Goal: Information Seeking & Learning: Learn about a topic

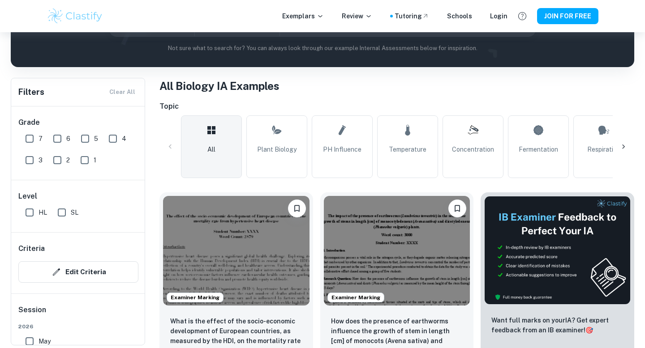
scroll to position [137, 0]
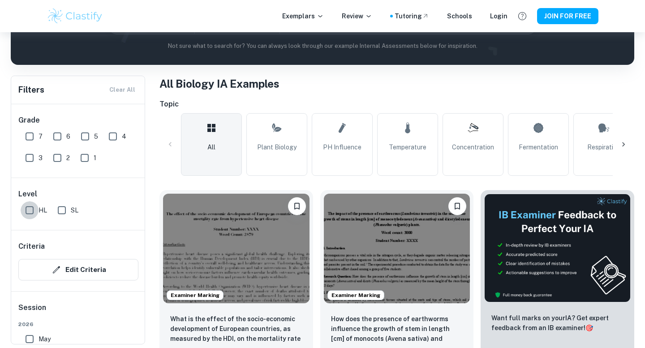
click at [25, 210] on input "HL" at bounding box center [30, 211] width 18 height 18
checkbox input "true"
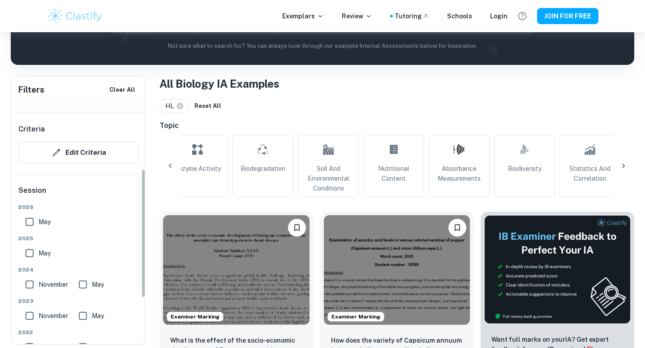
scroll to position [134, 0]
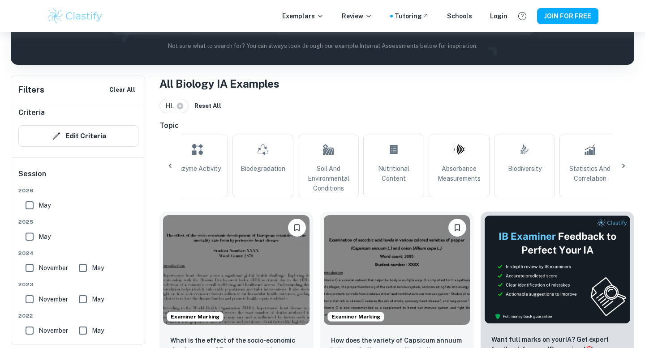
click at [30, 206] on input "May" at bounding box center [30, 206] width 18 height 18
checkbox input "true"
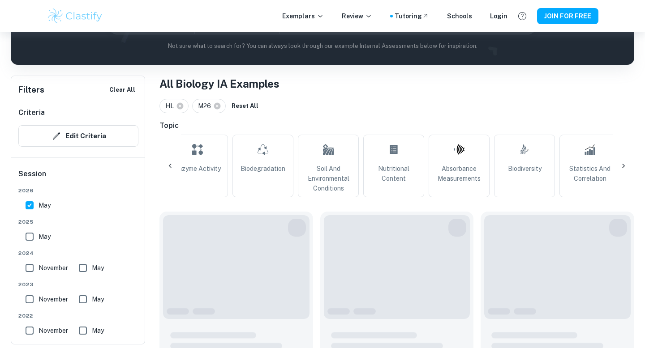
scroll to position [111, 0]
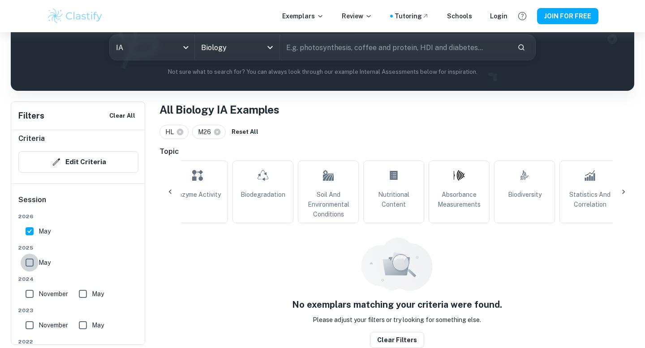
click at [31, 263] on input "May" at bounding box center [30, 263] width 18 height 18
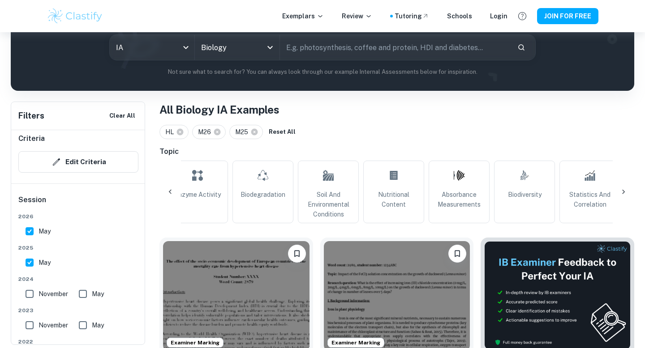
click at [31, 263] on input "May" at bounding box center [30, 263] width 18 height 18
checkbox input "false"
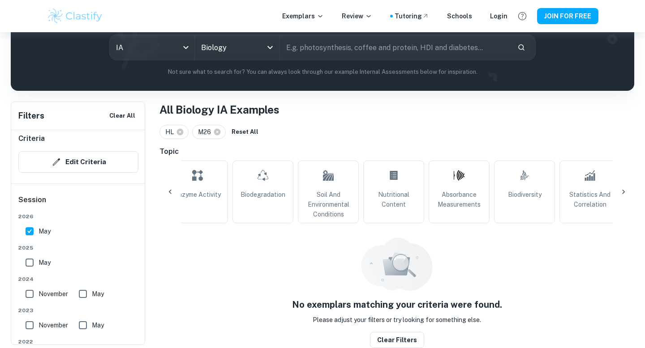
click at [30, 235] on input "May" at bounding box center [30, 232] width 18 height 18
checkbox input "false"
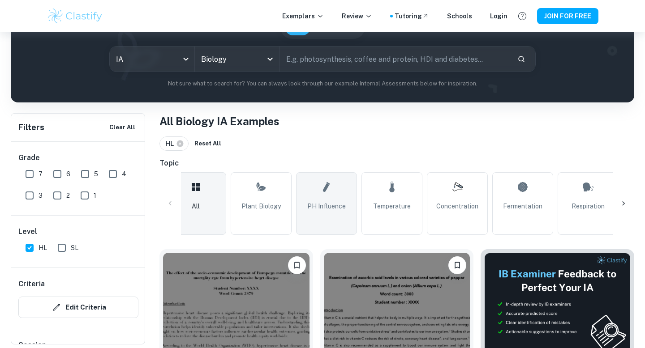
scroll to position [0, 0]
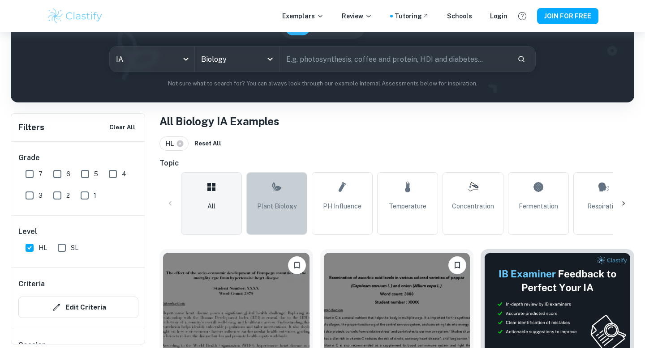
click at [278, 213] on link "Plant Biology" at bounding box center [276, 203] width 61 height 63
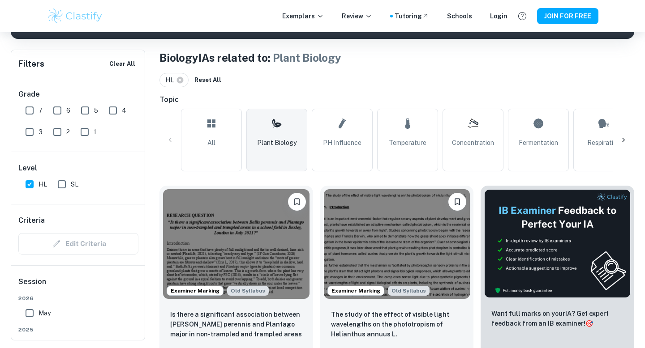
scroll to position [163, 0]
